Goal: Transaction & Acquisition: Purchase product/service

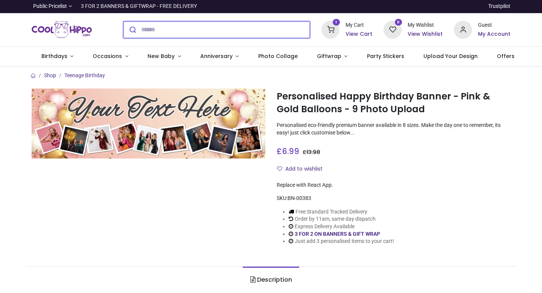
click at [123, 21] on button "submit" at bounding box center [132, 29] width 18 height 17
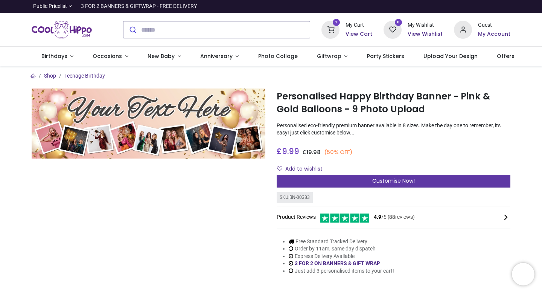
click at [454, 178] on div "Customise Now!" at bounding box center [394, 181] width 234 height 13
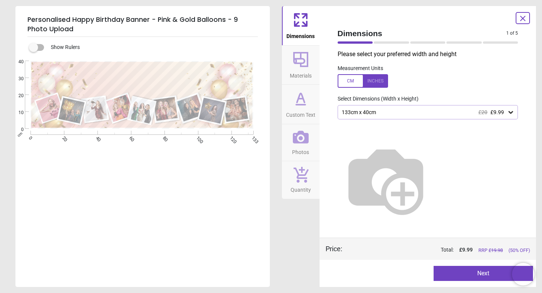
click at [397, 114] on div "133cm x 40cm £20 £9.99" at bounding box center [424, 112] width 166 height 6
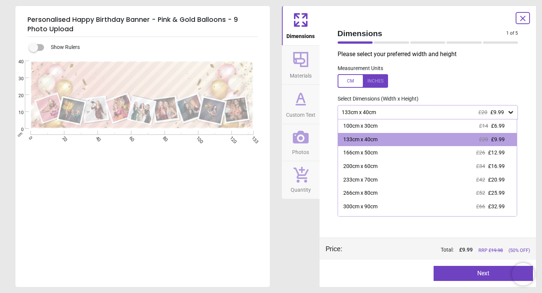
click at [301, 220] on div "Dimensions Materials Custom Text Photos Quantity" at bounding box center [301, 146] width 38 height 281
click at [357, 83] on div at bounding box center [363, 81] width 50 height 14
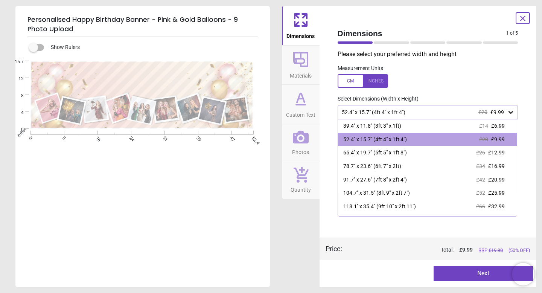
click at [527, 18] on icon at bounding box center [522, 18] width 9 height 9
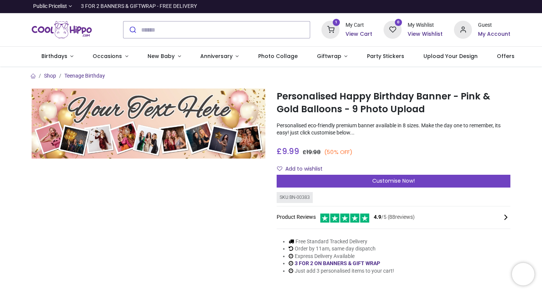
click at [390, 220] on span "4.9 /5 ( 88 reviews)" at bounding box center [394, 217] width 41 height 8
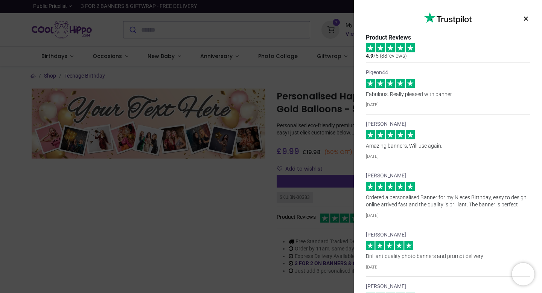
drag, startPoint x: 542, startPoint y: 49, endPoint x: 537, endPoint y: 83, distance: 33.8
click at [541, 85] on div "Login • Register Birthdays Milestone Birthday 1510 products 208 30" at bounding box center [271, 146] width 542 height 293
drag, startPoint x: 542, startPoint y: 61, endPoint x: 542, endPoint y: 94, distance: 32.8
click at [542, 95] on div "× Trustpilot Product Reviews 4.9 /5 ( 88 reviews) Pigeon44 Fabulous. Really ple…" at bounding box center [448, 146] width 188 height 293
drag, startPoint x: 540, startPoint y: 61, endPoint x: 540, endPoint y: 72, distance: 10.9
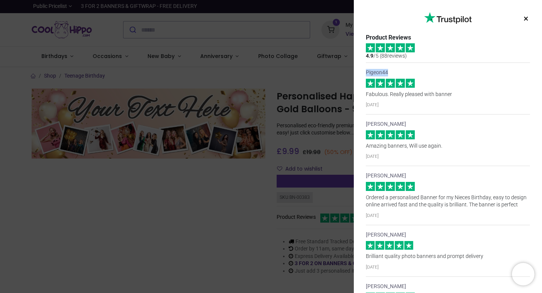
click at [540, 72] on div "× Trustpilot Product Reviews 4.9 /5 ( 88 reviews) Pigeon44 Fabulous. Really ple…" at bounding box center [448, 146] width 188 height 293
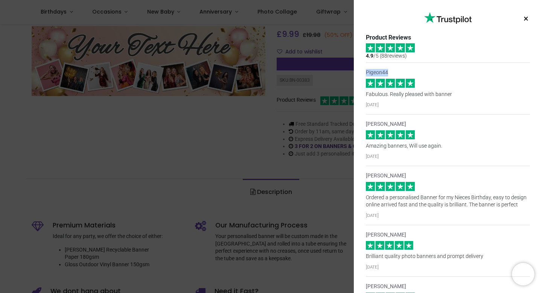
scroll to position [87, 0]
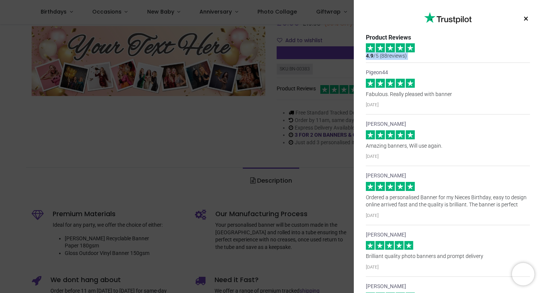
drag, startPoint x: 541, startPoint y: 50, endPoint x: 540, endPoint y: 62, distance: 11.7
click at [540, 63] on div "× Trustpilot Product Reviews 4.9 /5 ( 88 reviews) Pigeon44 Fabulous. Really ple…" at bounding box center [448, 146] width 188 height 293
click at [540, 52] on div "× Trustpilot Product Reviews 4.9 /5 ( 88 reviews) Pigeon44 Fabulous. Really ple…" at bounding box center [448, 146] width 188 height 293
drag, startPoint x: 541, startPoint y: 50, endPoint x: 541, endPoint y: 65, distance: 15.4
click at [541, 67] on div "× Trustpilot Product Reviews 4.9 /5 ( 88 reviews) Pigeon44 Fabulous. Really ple…" at bounding box center [448, 146] width 188 height 293
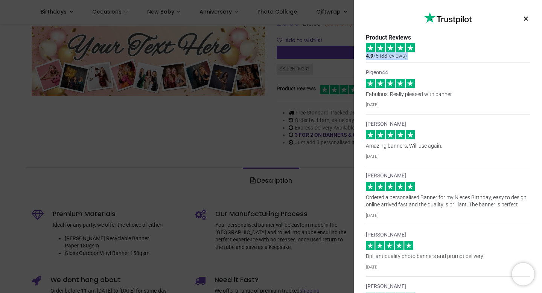
scroll to position [114, 0]
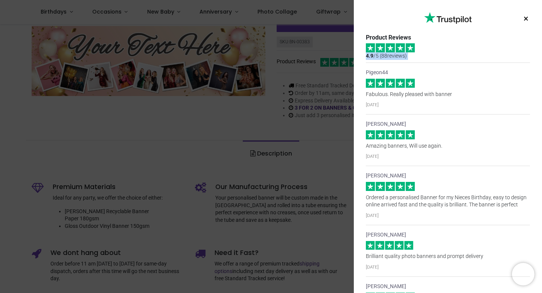
drag, startPoint x: 542, startPoint y: 60, endPoint x: 541, endPoint y: 76, distance: 15.8
click at [542, 79] on div "Login • Register Birthdays Milestone Birthday 1510 products 208 30" at bounding box center [271, 146] width 542 height 293
click at [507, 97] on p "Fabulous. Really pleased with banner" at bounding box center [448, 95] width 164 height 8
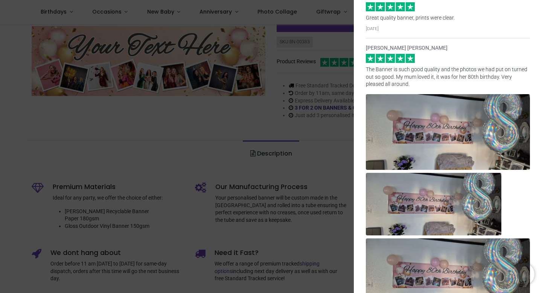
scroll to position [873, 0]
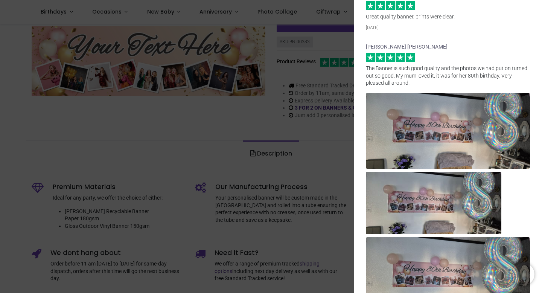
click at [466, 152] on img at bounding box center [448, 131] width 164 height 76
